Goal: Browse casually

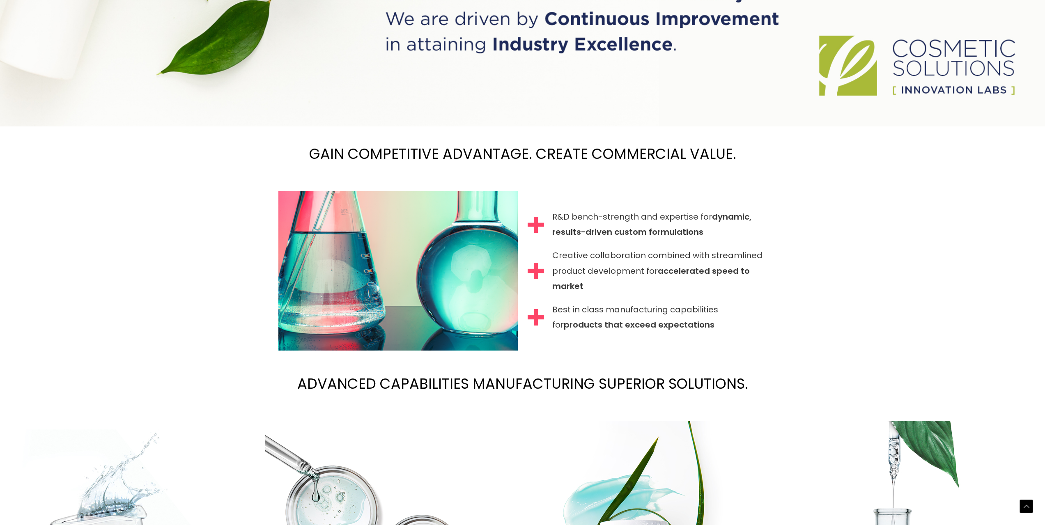
scroll to position [965, 0]
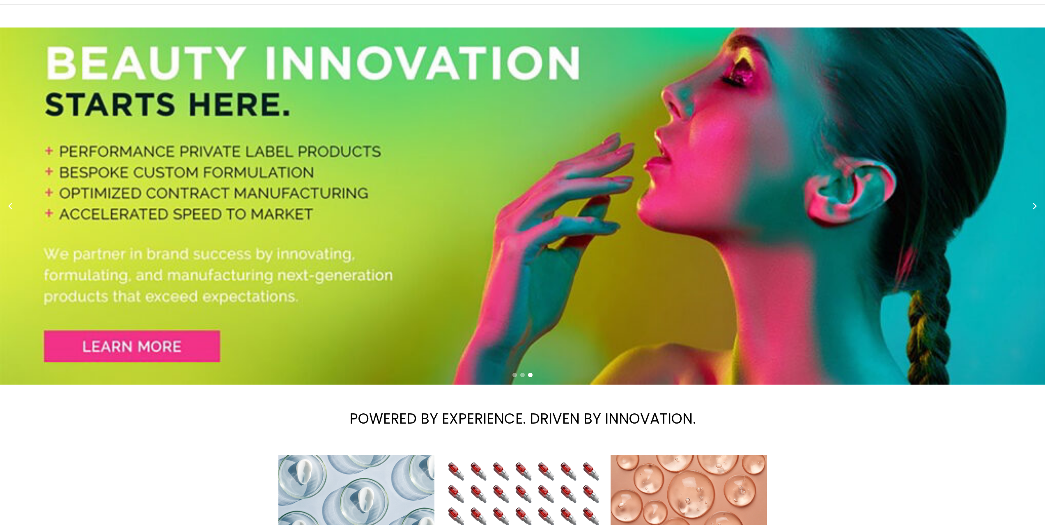
scroll to position [0, 0]
